Goal: Information Seeking & Learning: Learn about a topic

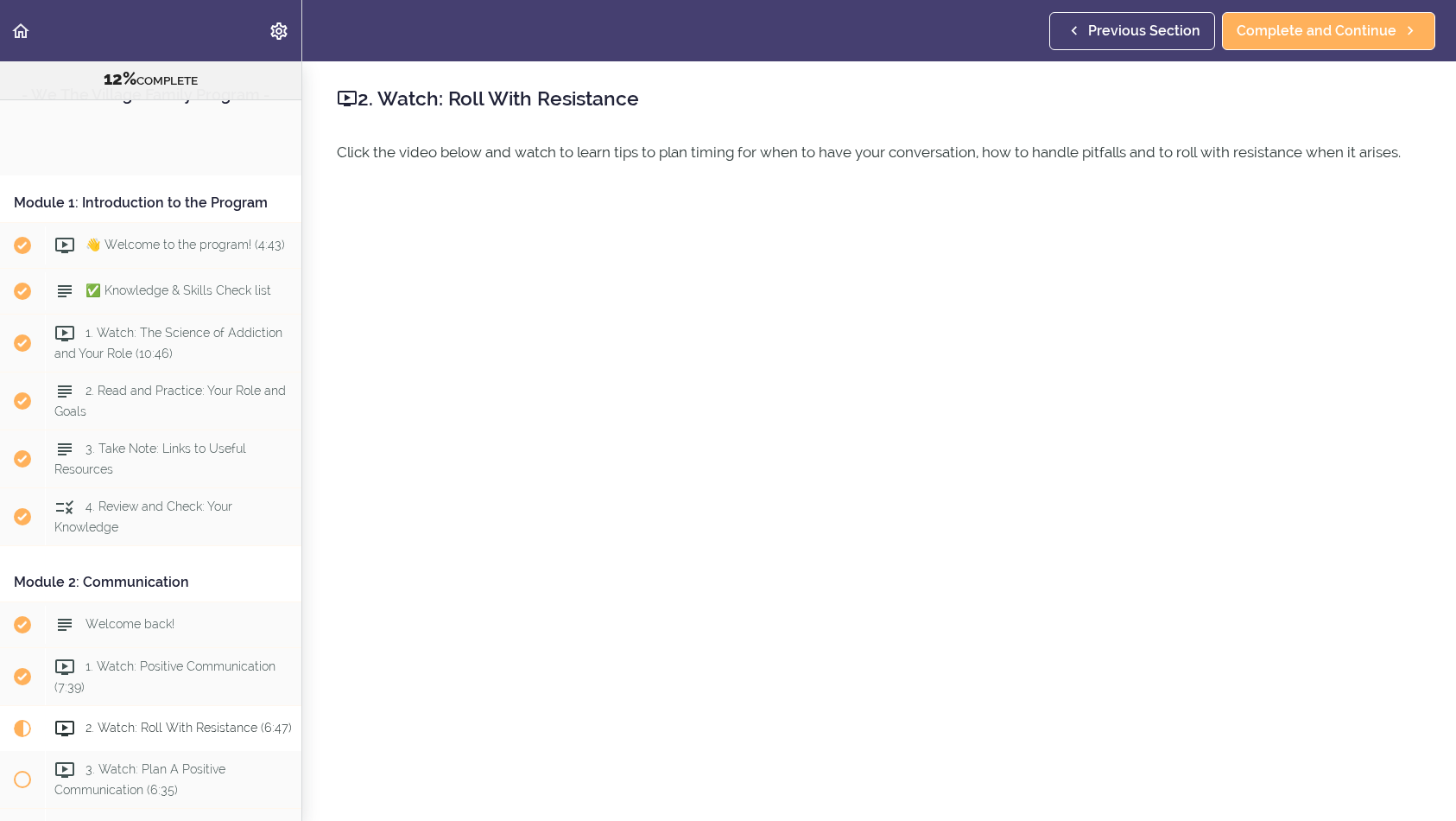
scroll to position [733, 0]
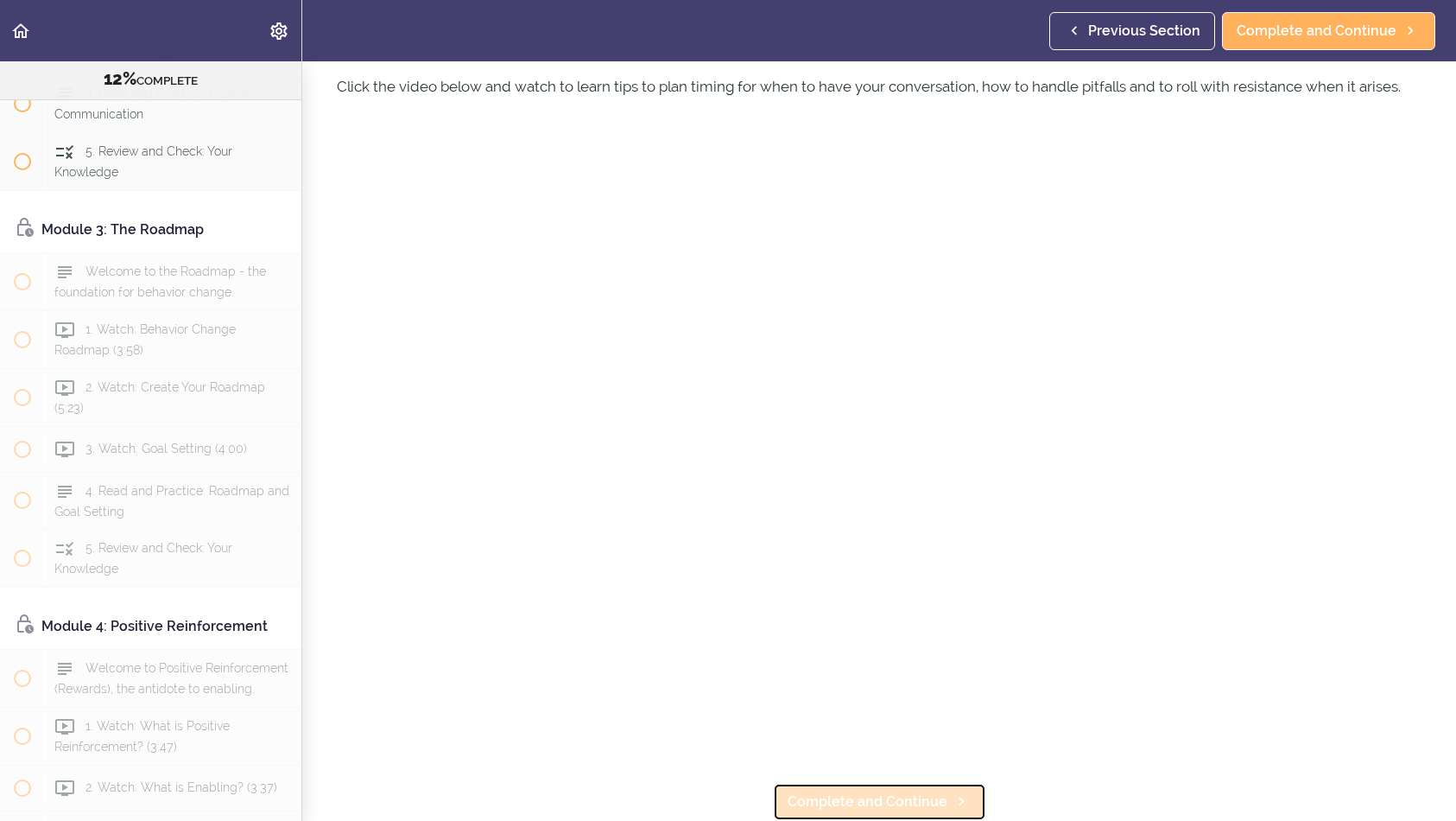
click at [881, 798] on span "Complete and Continue" at bounding box center [867, 801] width 159 height 21
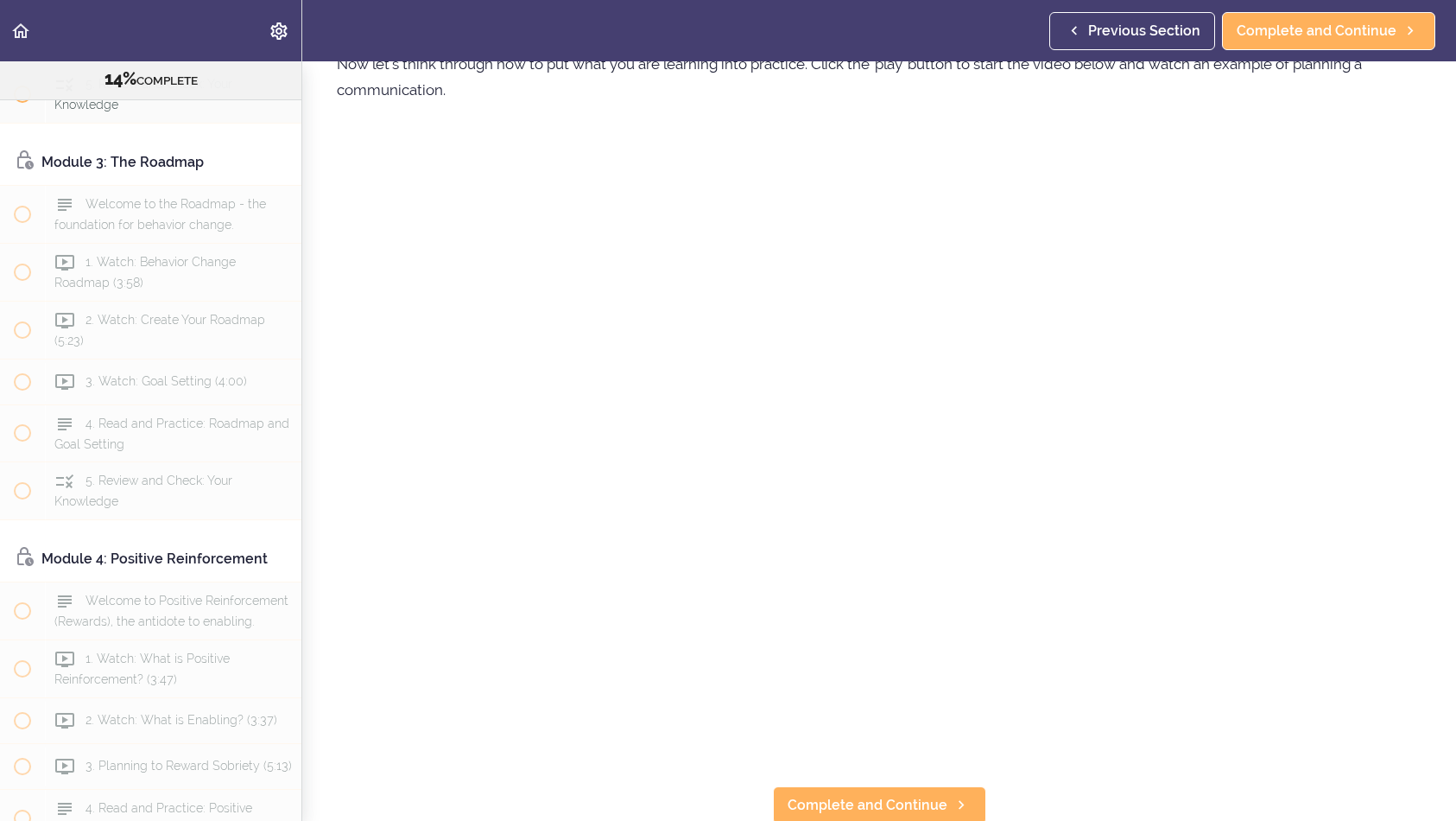
scroll to position [104, 0]
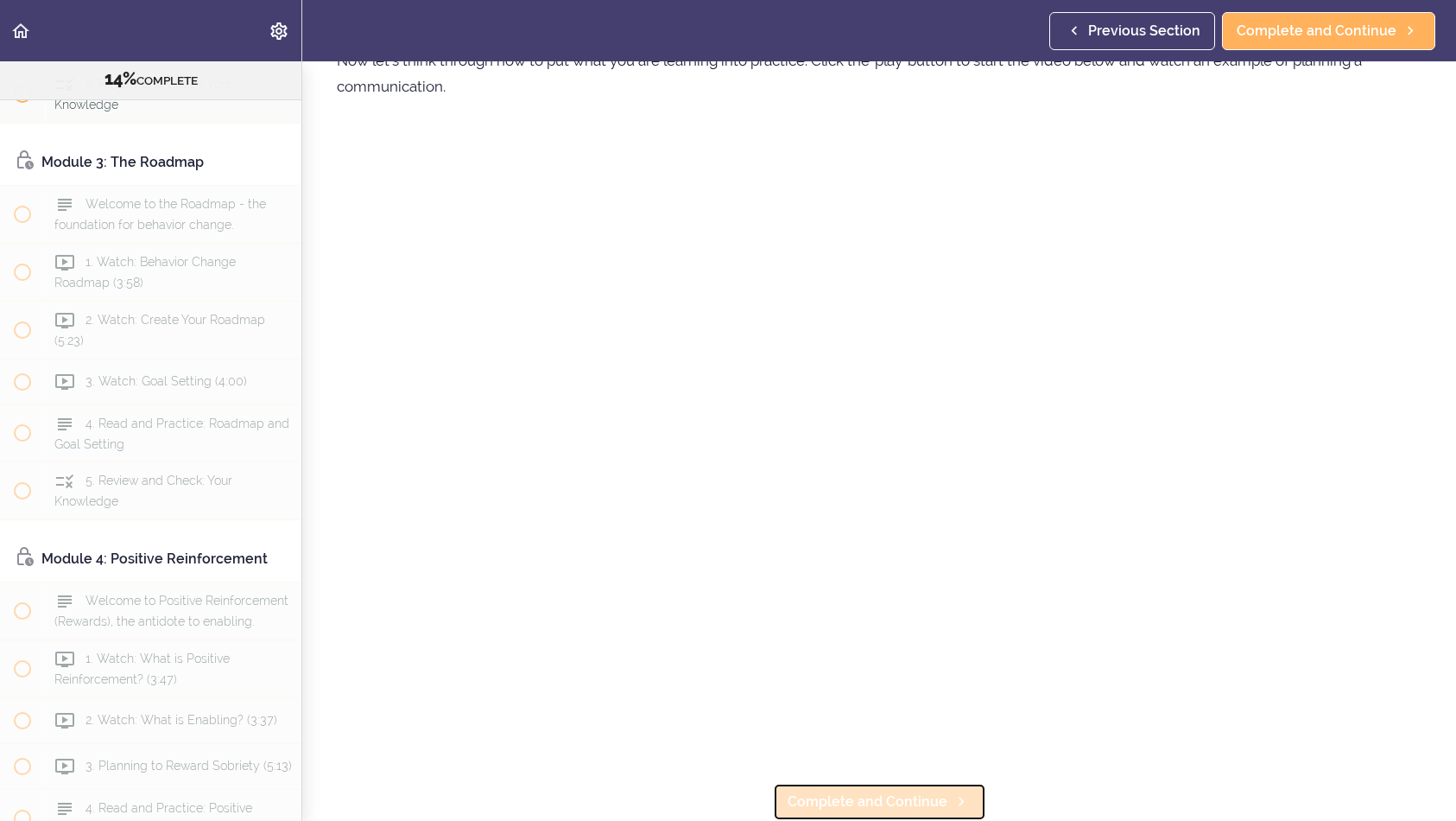
click at [905, 801] on span "Complete and Continue" at bounding box center [867, 801] width 159 height 21
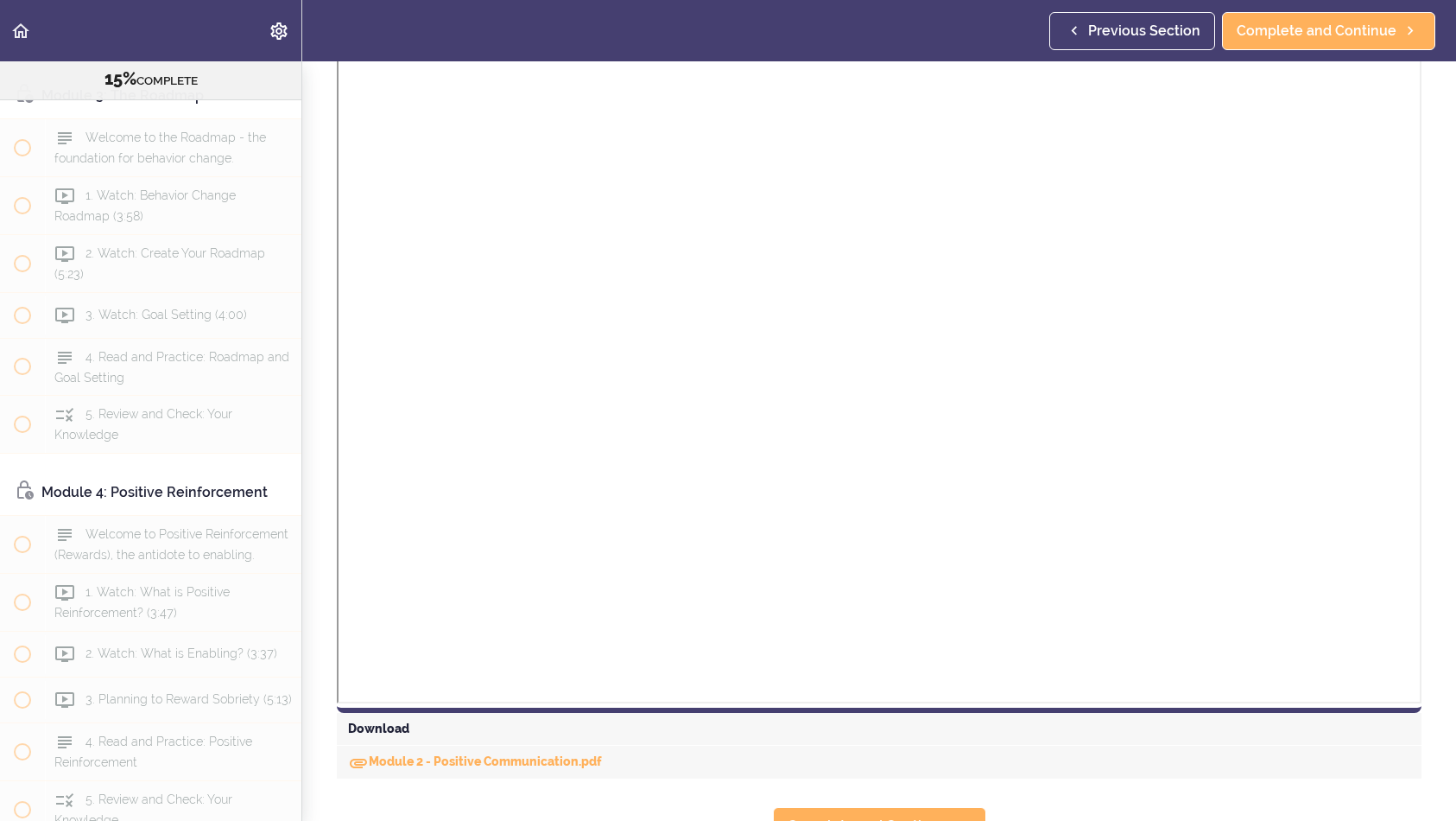
scroll to position [1006, 0]
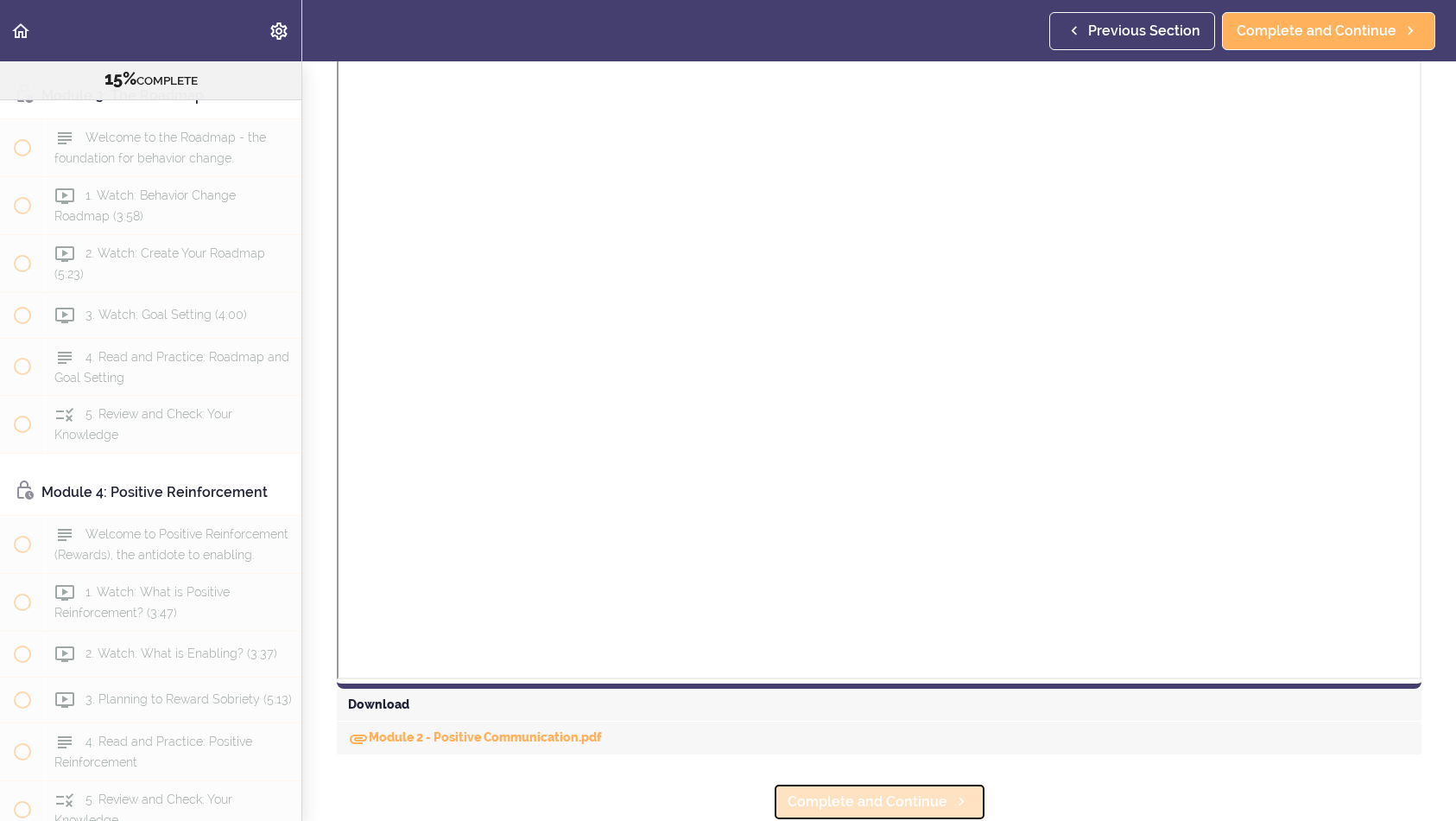
click at [882, 800] on span "Complete and Continue" at bounding box center [867, 801] width 159 height 21
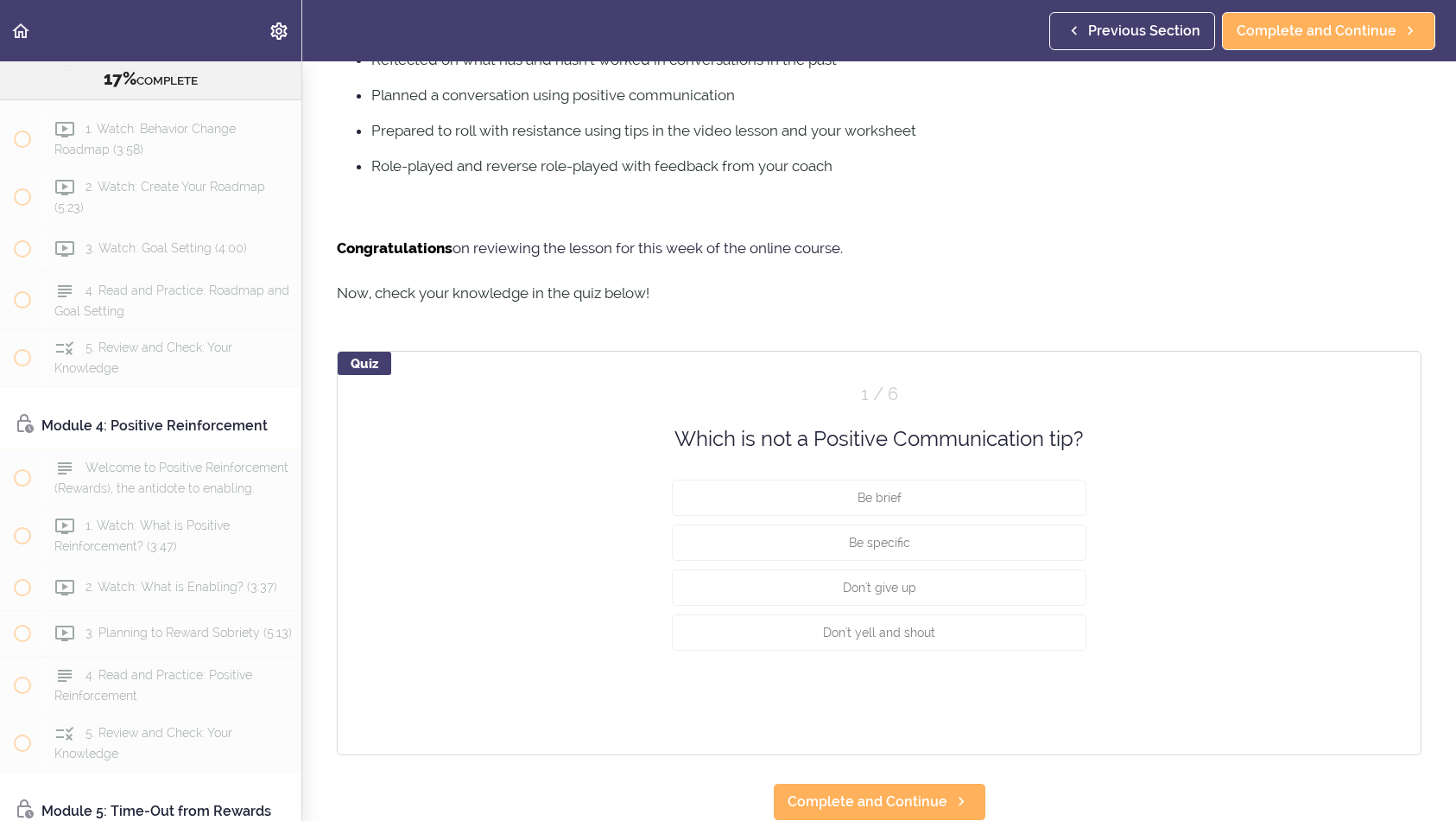
scroll to position [786, 0]
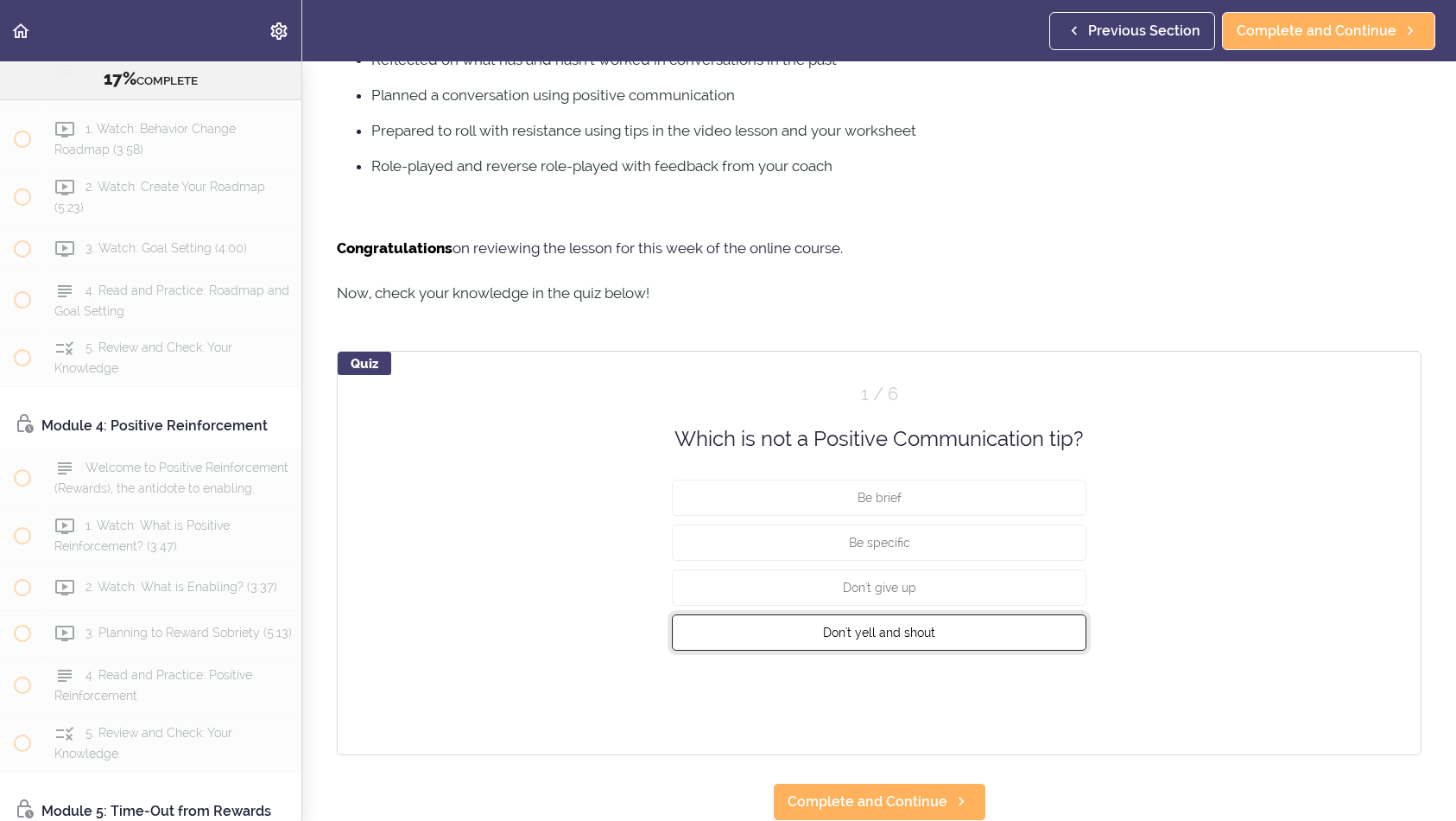
click at [881, 625] on span "Don't yell and shout" at bounding box center [879, 632] width 112 height 14
click at [1043, 685] on button "Check" at bounding box center [1052, 697] width 68 height 24
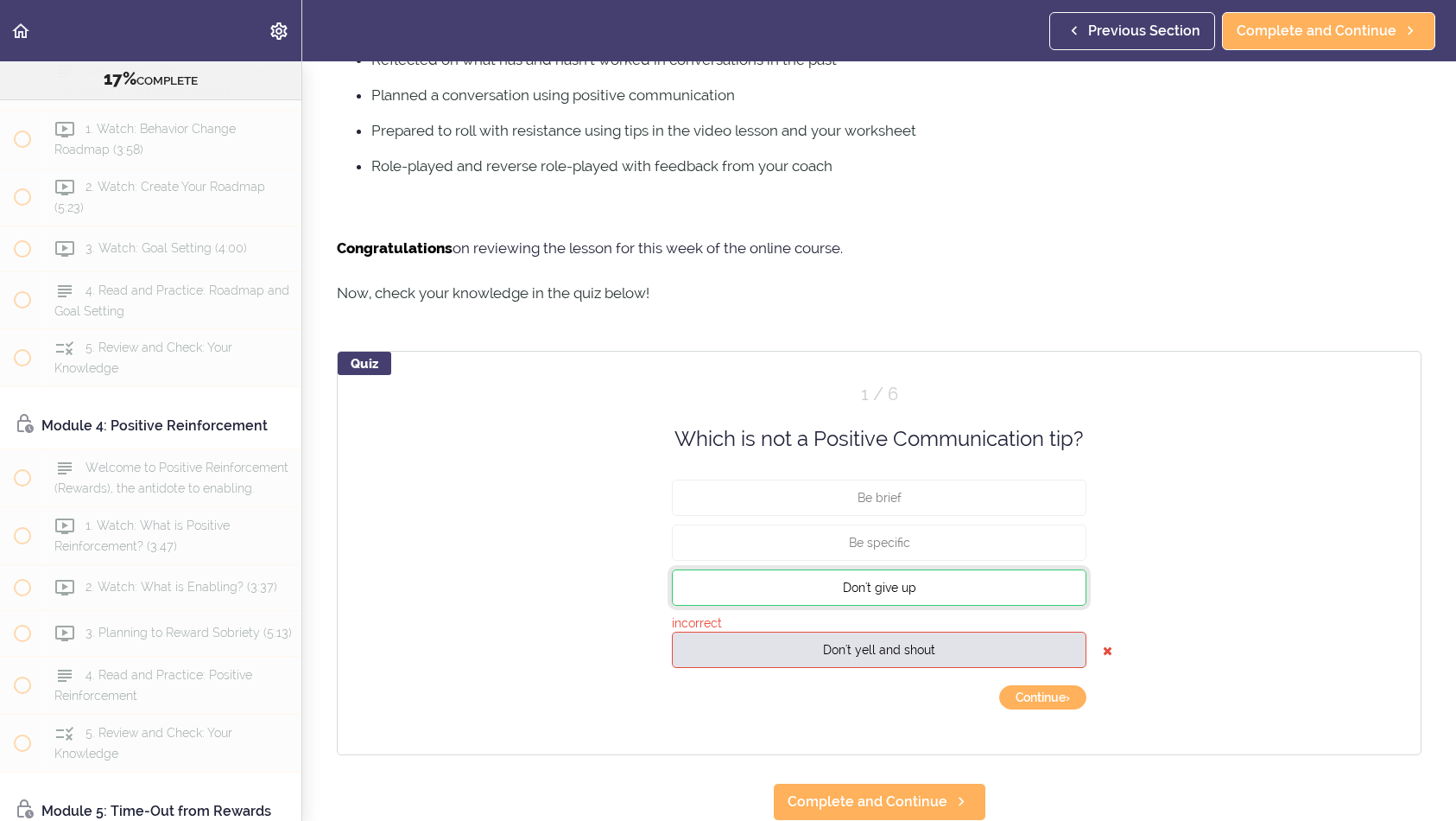
click at [966, 569] on button "Don't give up" at bounding box center [879, 587] width 414 height 36
click at [1029, 685] on button "Continue ›" at bounding box center [1043, 697] width 88 height 24
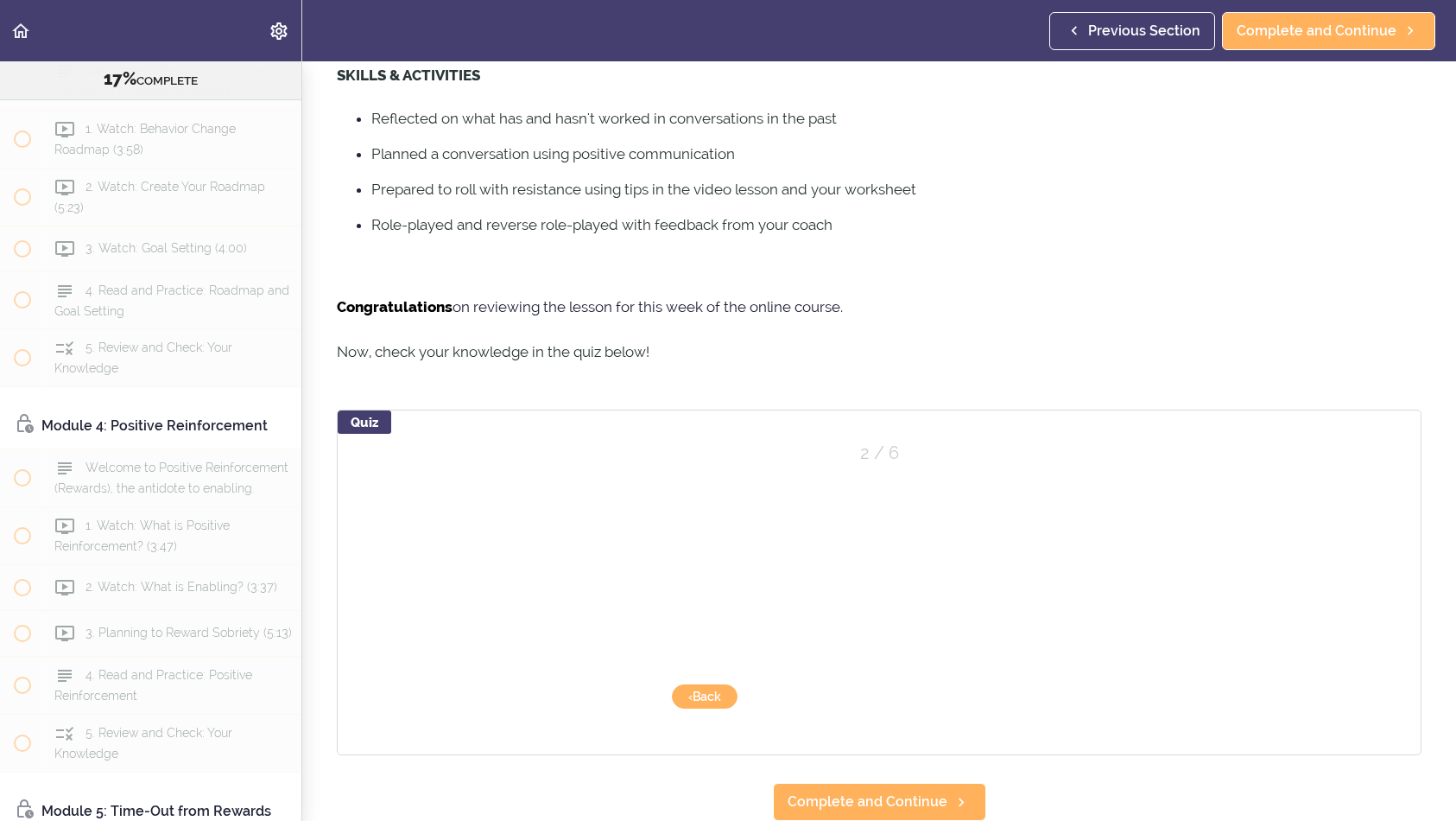
scroll to position [728, 0]
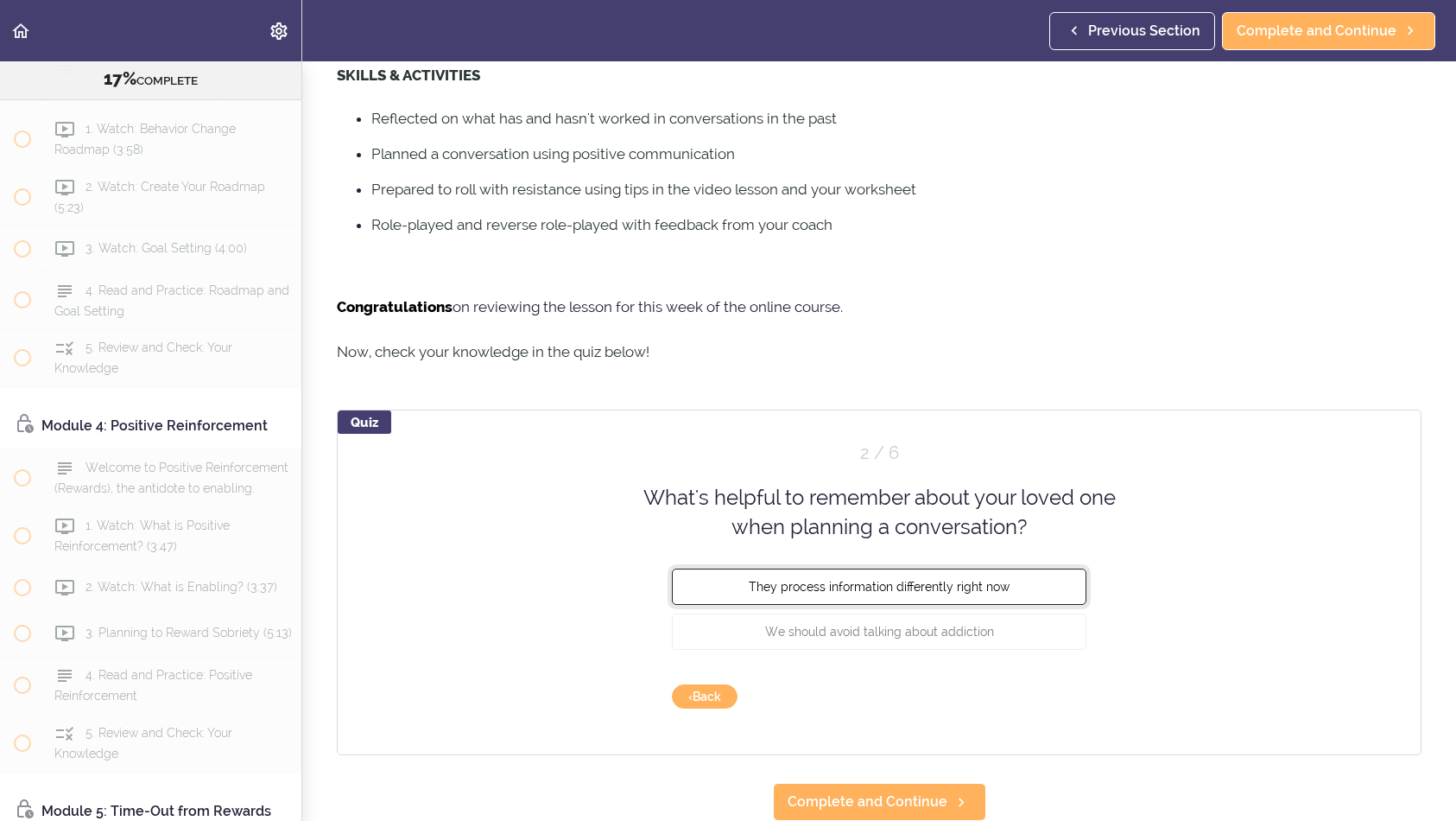
click at [961, 576] on button "They process information differently right now" at bounding box center [879, 585] width 414 height 36
click at [1041, 684] on button "Check" at bounding box center [1052, 696] width 68 height 24
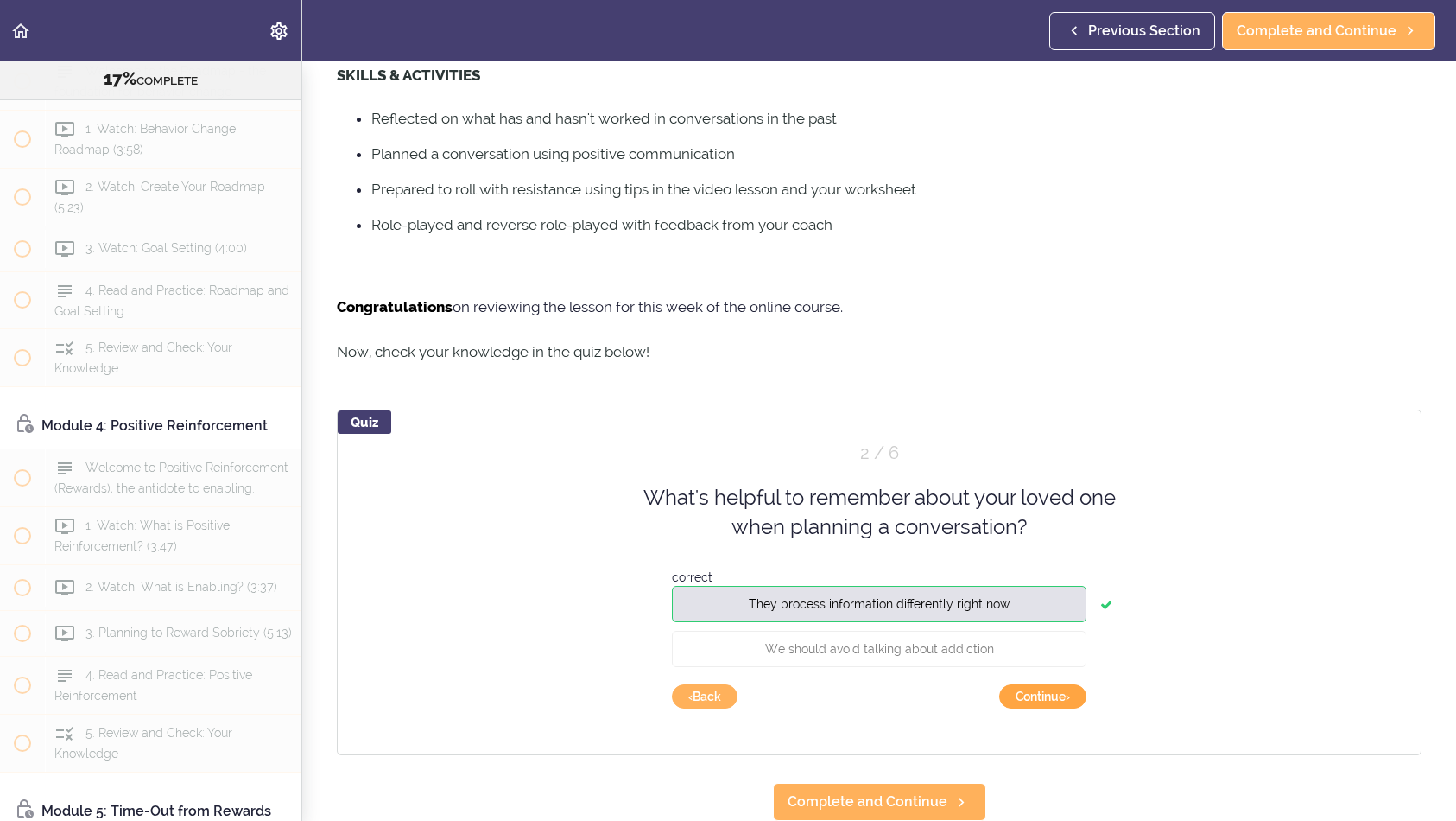
click at [1041, 684] on button "Continue ›" at bounding box center [1043, 696] width 88 height 24
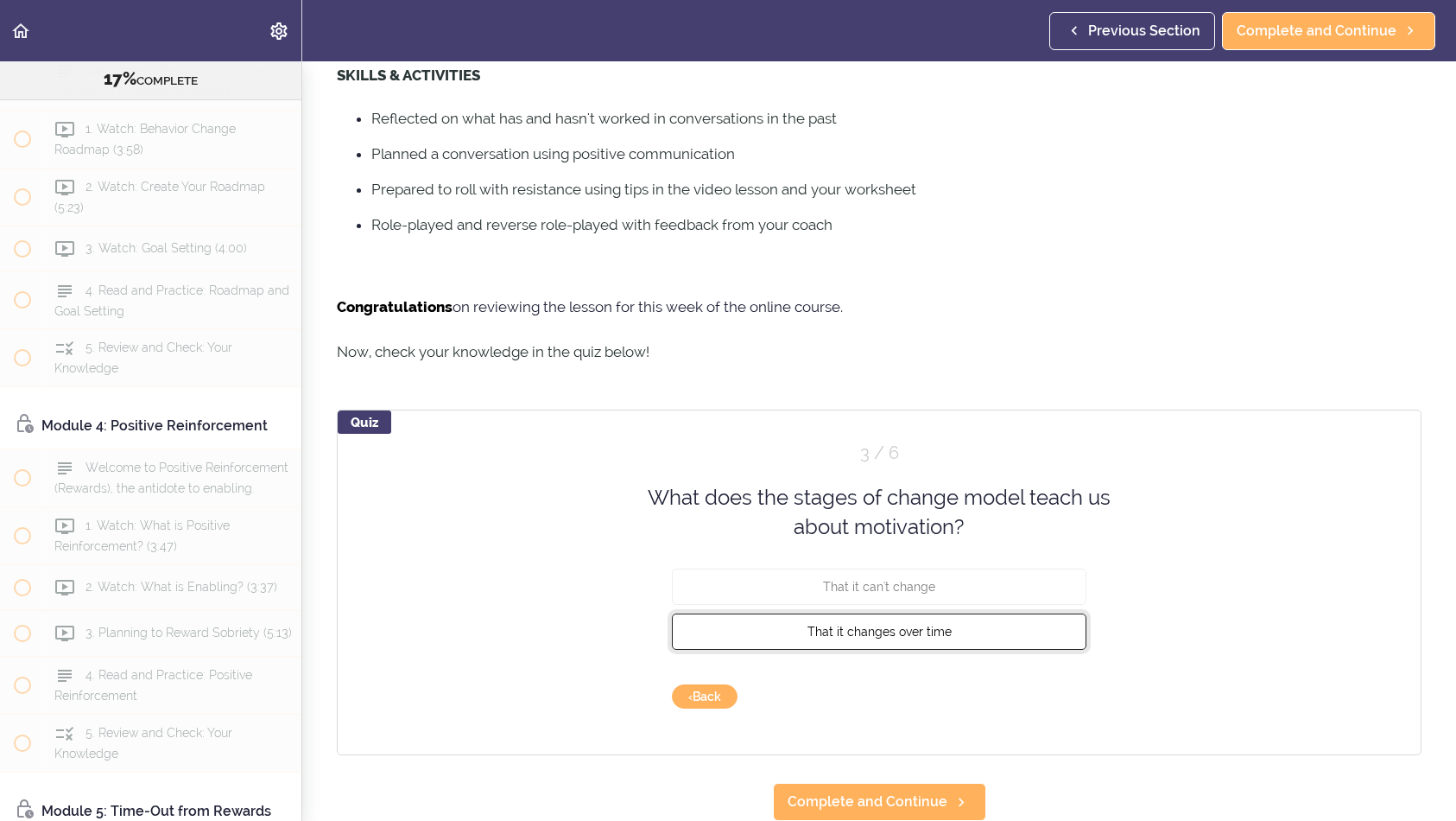
click at [954, 618] on button "That it changes over time" at bounding box center [879, 630] width 414 height 36
click at [1041, 684] on button "Check" at bounding box center [1052, 696] width 68 height 24
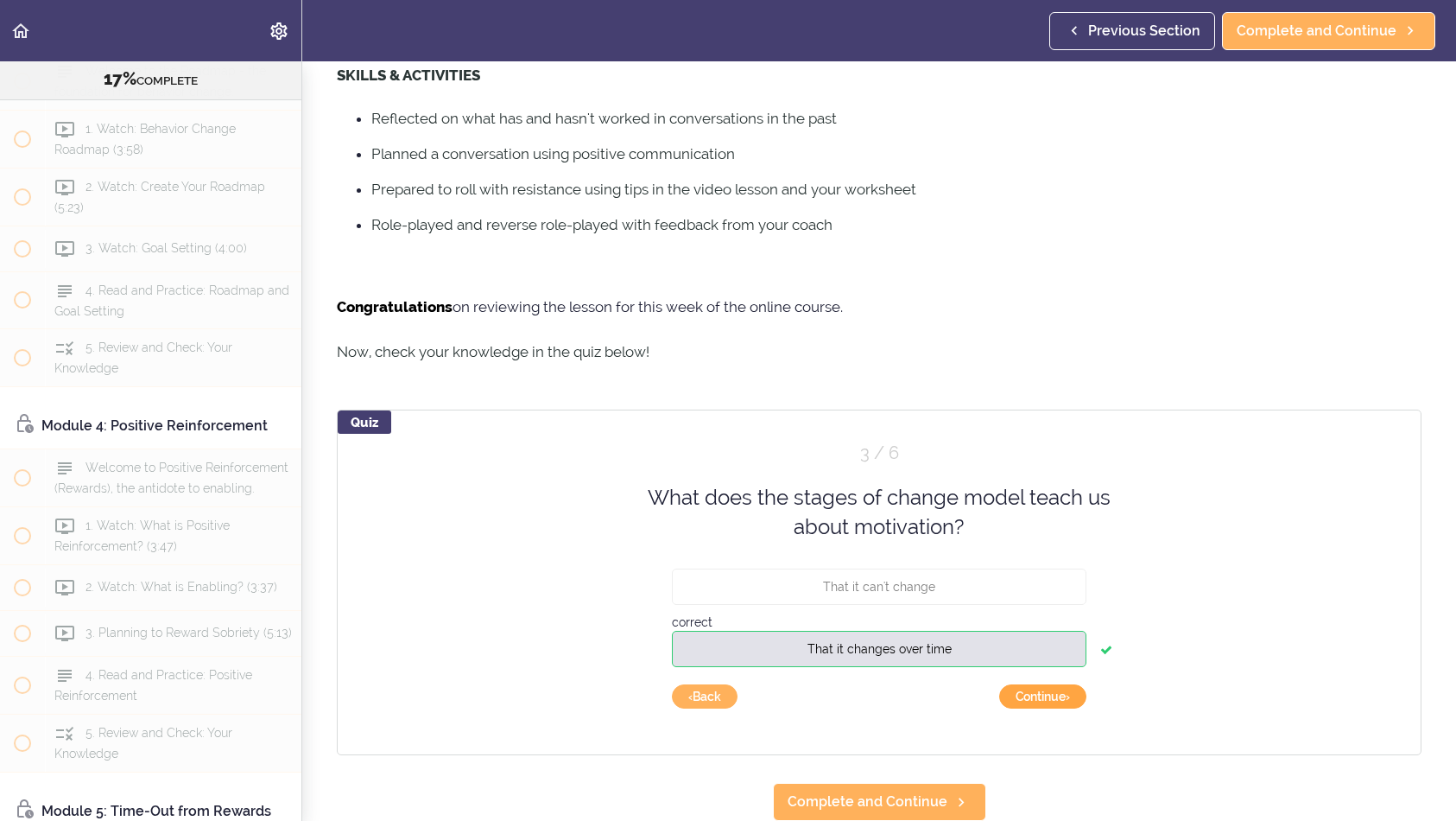
click at [1040, 684] on button "Continue ›" at bounding box center [1043, 696] width 88 height 24
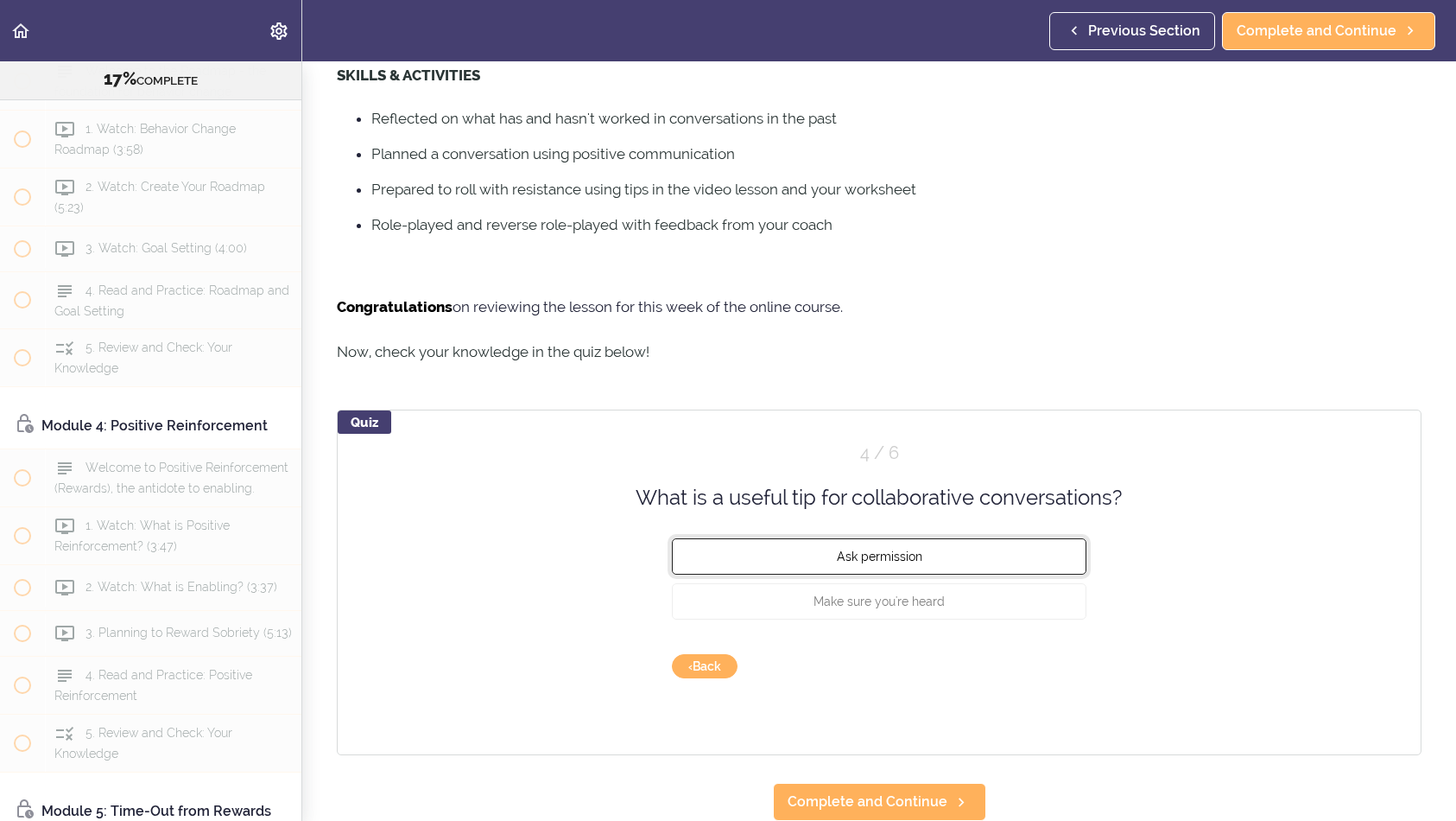
click at [991, 549] on button "Ask permission" at bounding box center [879, 556] width 414 height 36
click at [1035, 654] on button "Check" at bounding box center [1052, 666] width 68 height 24
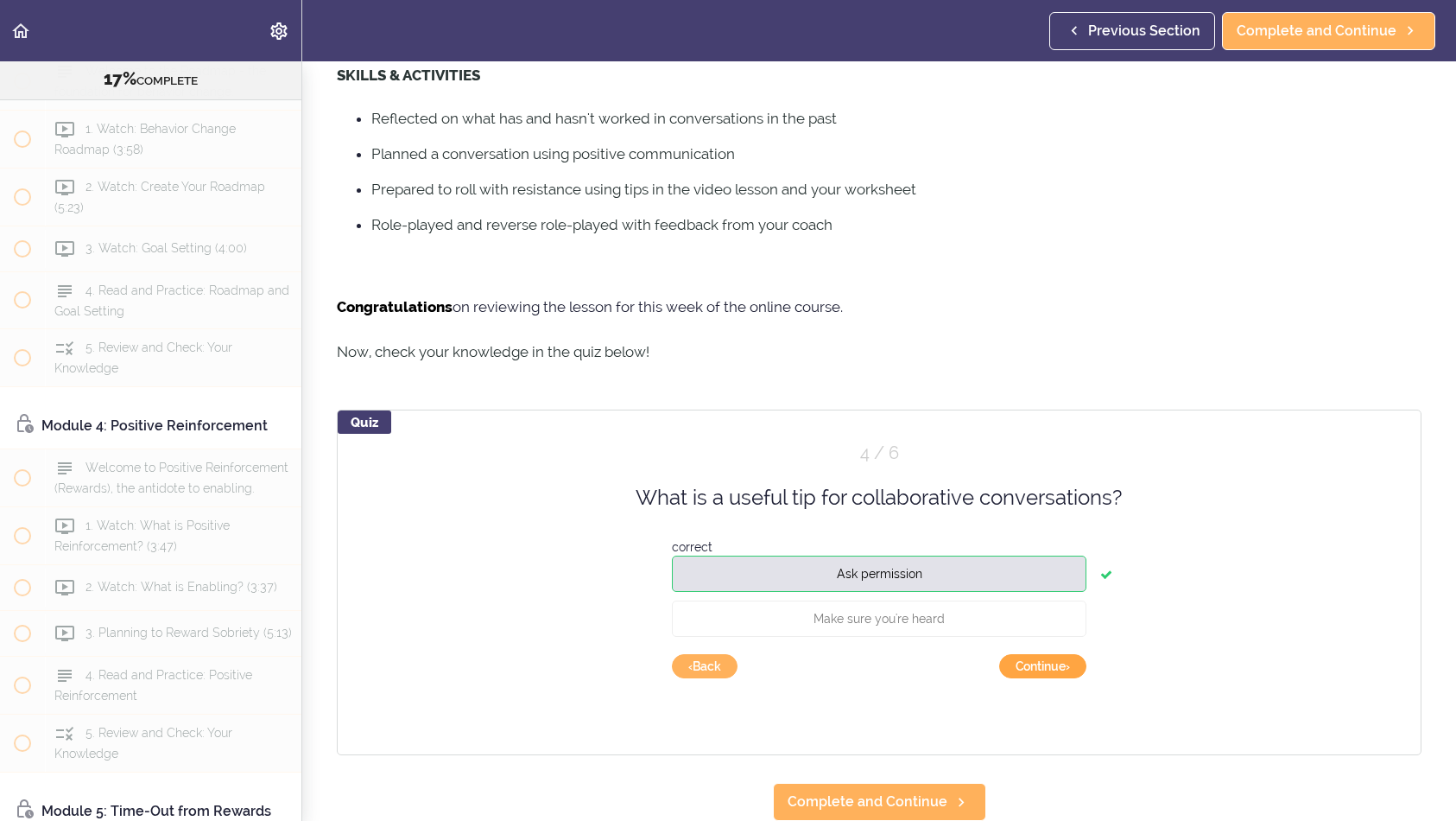
click at [1035, 654] on button "Continue ›" at bounding box center [1043, 666] width 88 height 24
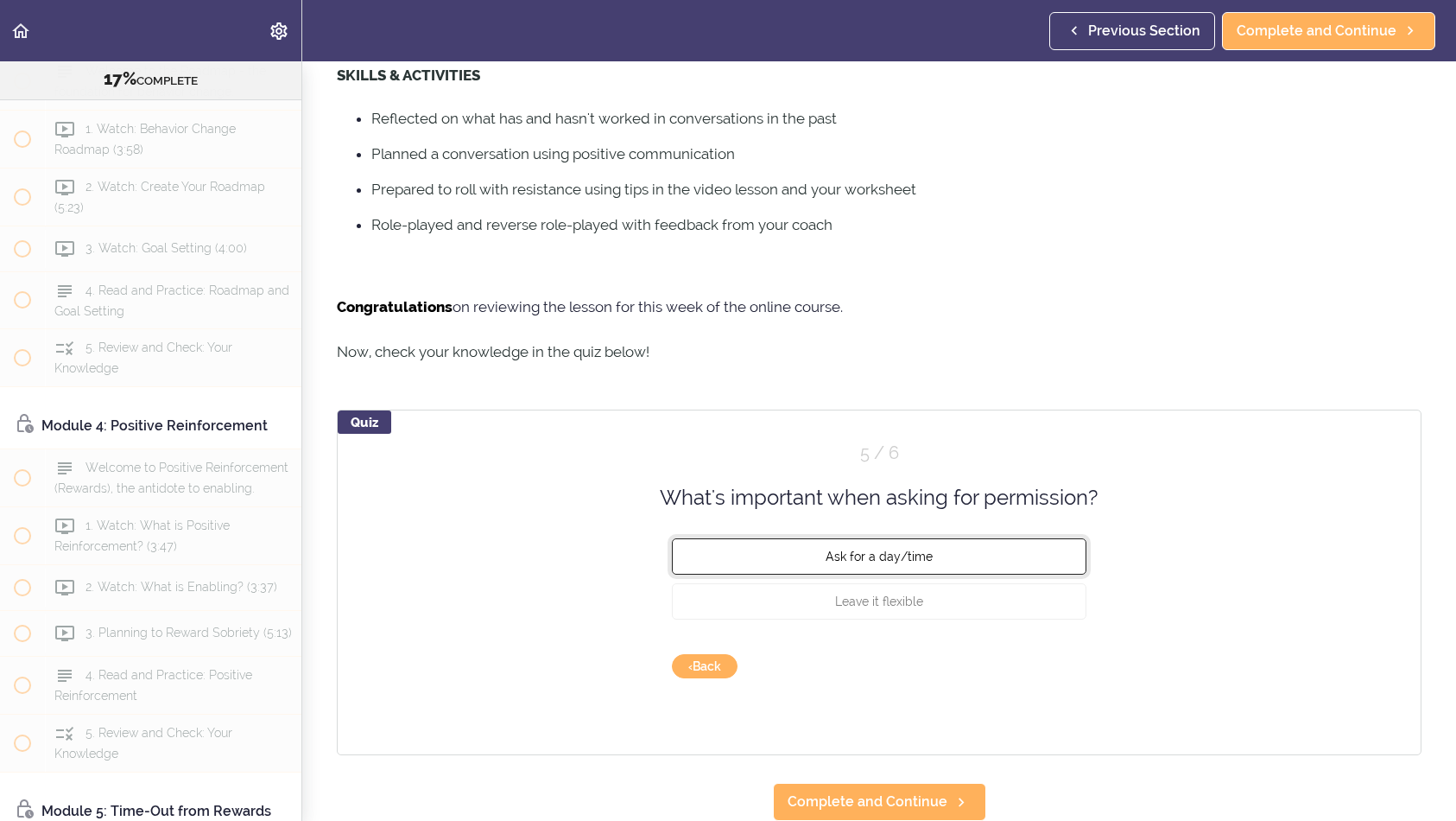
click at [949, 538] on button "Ask for a day/time" at bounding box center [879, 556] width 414 height 36
click at [1049, 654] on button "Check" at bounding box center [1052, 666] width 68 height 24
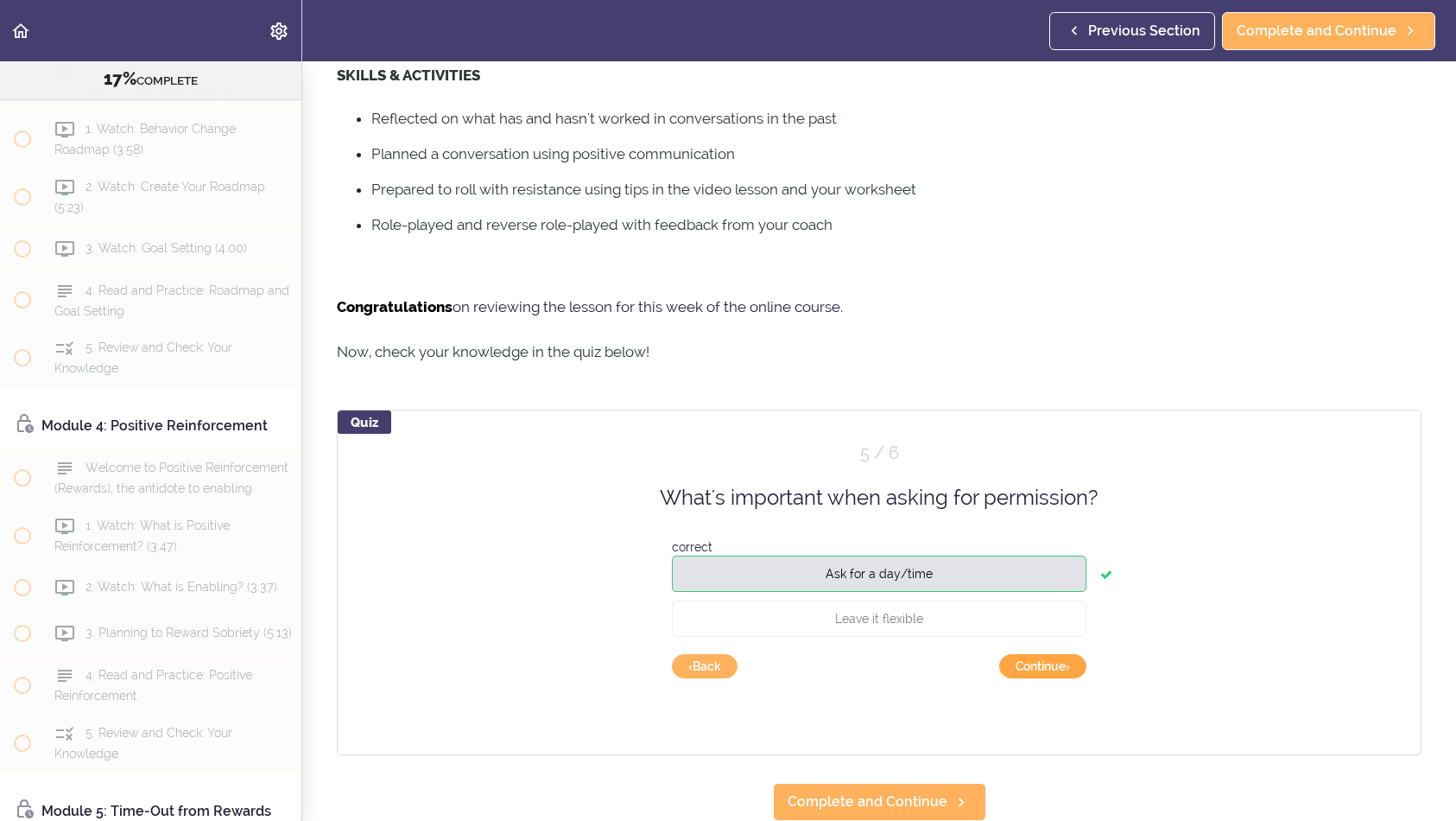
click at [1049, 654] on button "Continue ›" at bounding box center [1043, 666] width 88 height 24
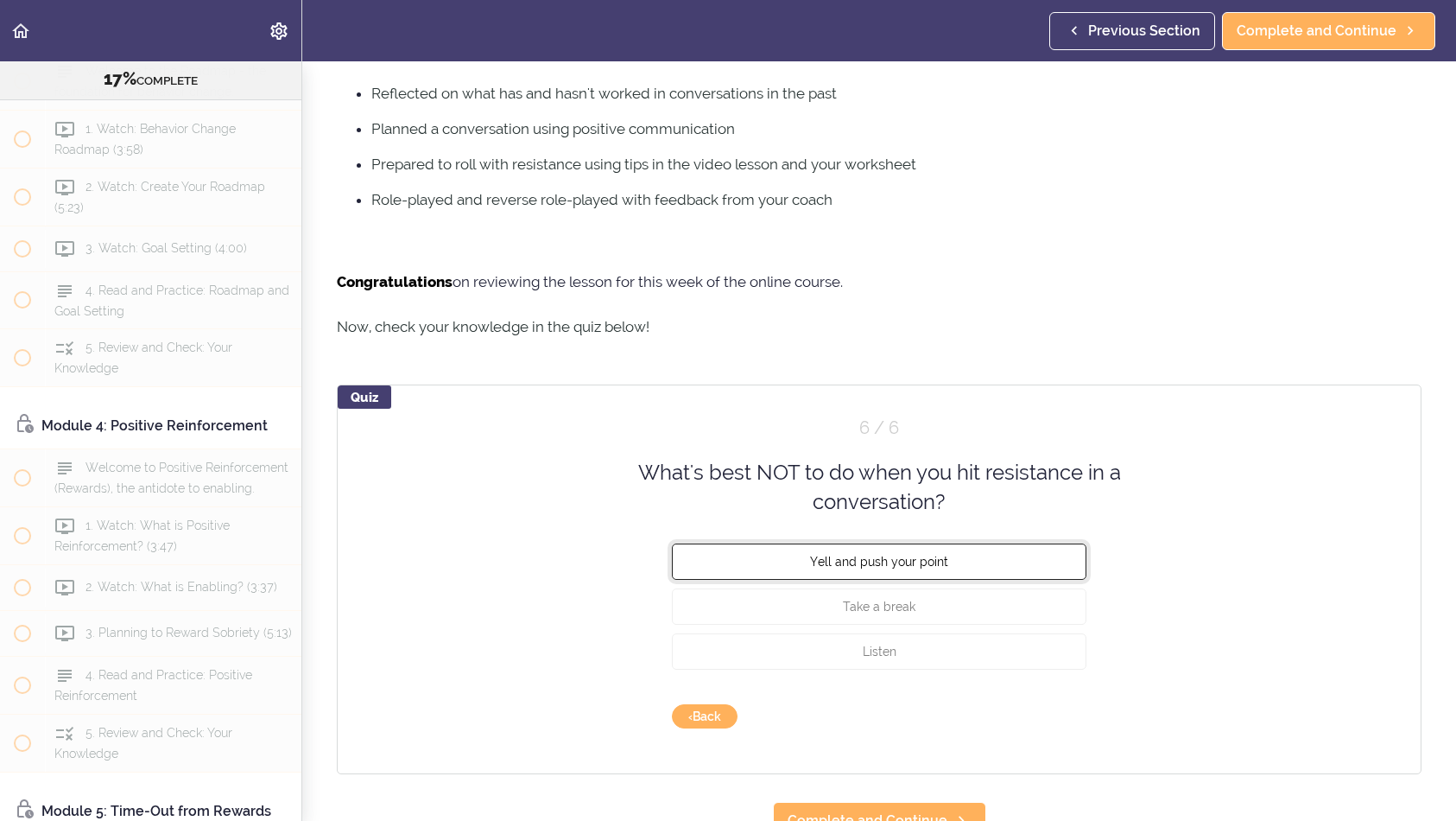
click at [982, 565] on button "Yell and push your point" at bounding box center [879, 560] width 414 height 36
click at [1043, 723] on button "Check" at bounding box center [1052, 717] width 68 height 24
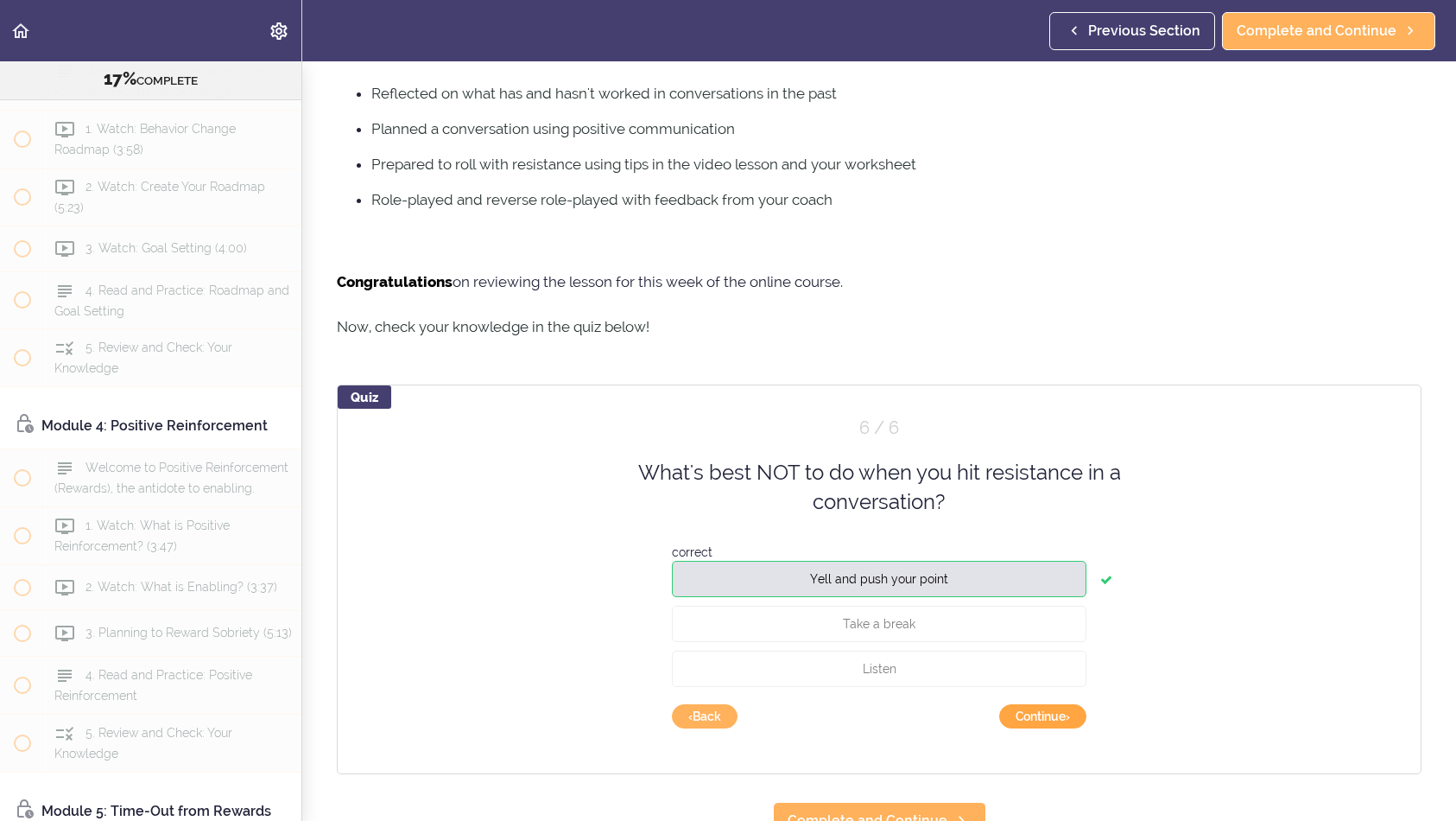
click at [1042, 724] on button "Continue ›" at bounding box center [1043, 717] width 88 height 24
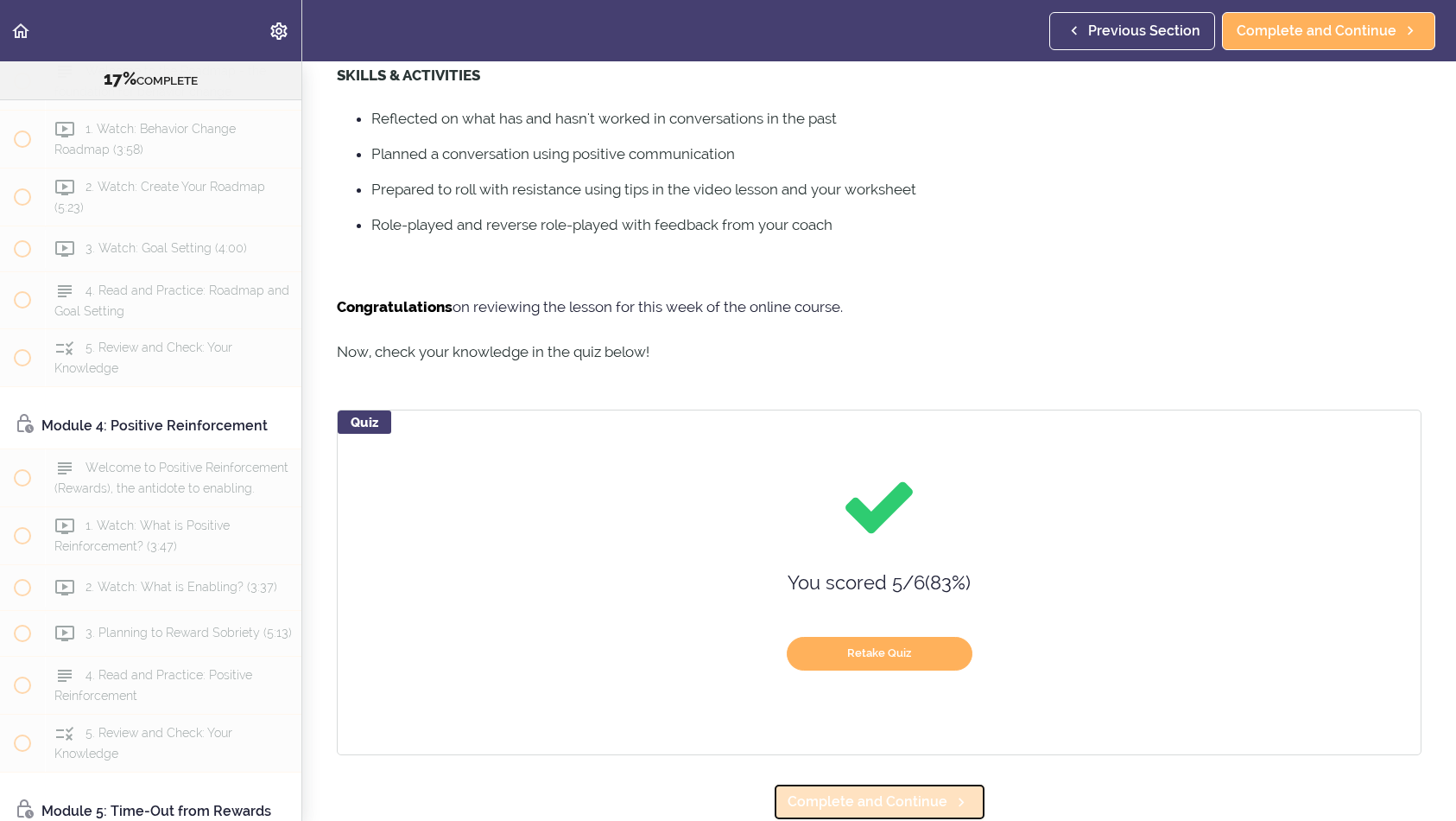
click at [934, 791] on span "Complete and Continue" at bounding box center [867, 801] width 159 height 21
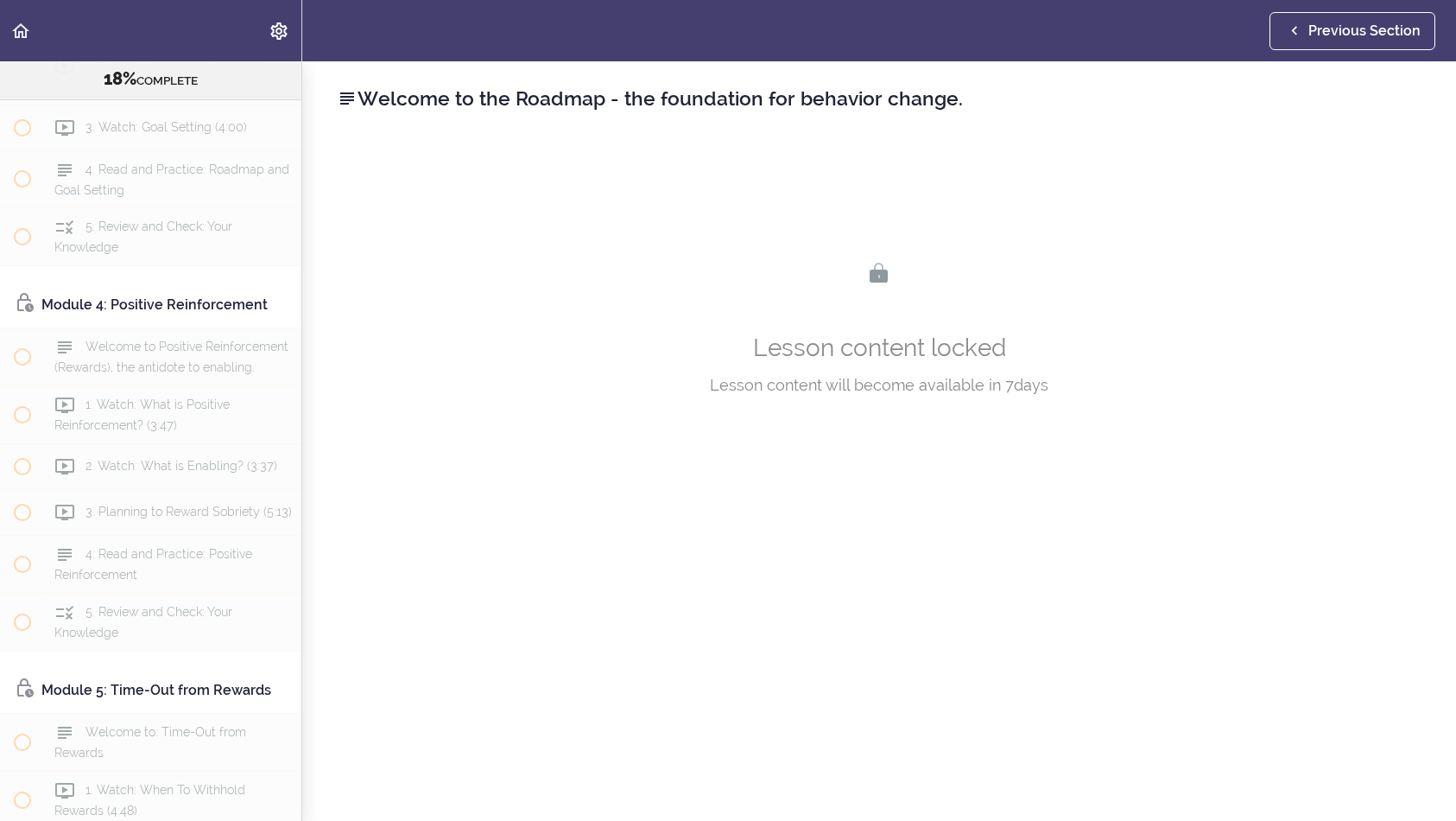
scroll to position [1065, 0]
